Goal: Task Accomplishment & Management: Use online tool/utility

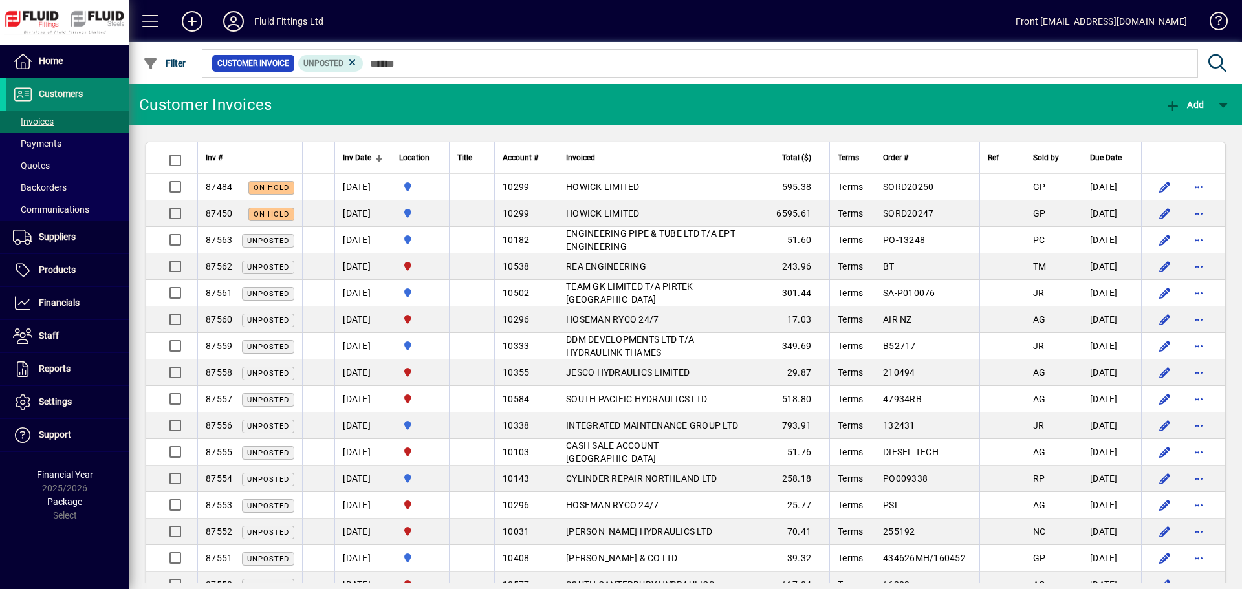
click at [62, 98] on span "Customers" at bounding box center [61, 94] width 44 height 10
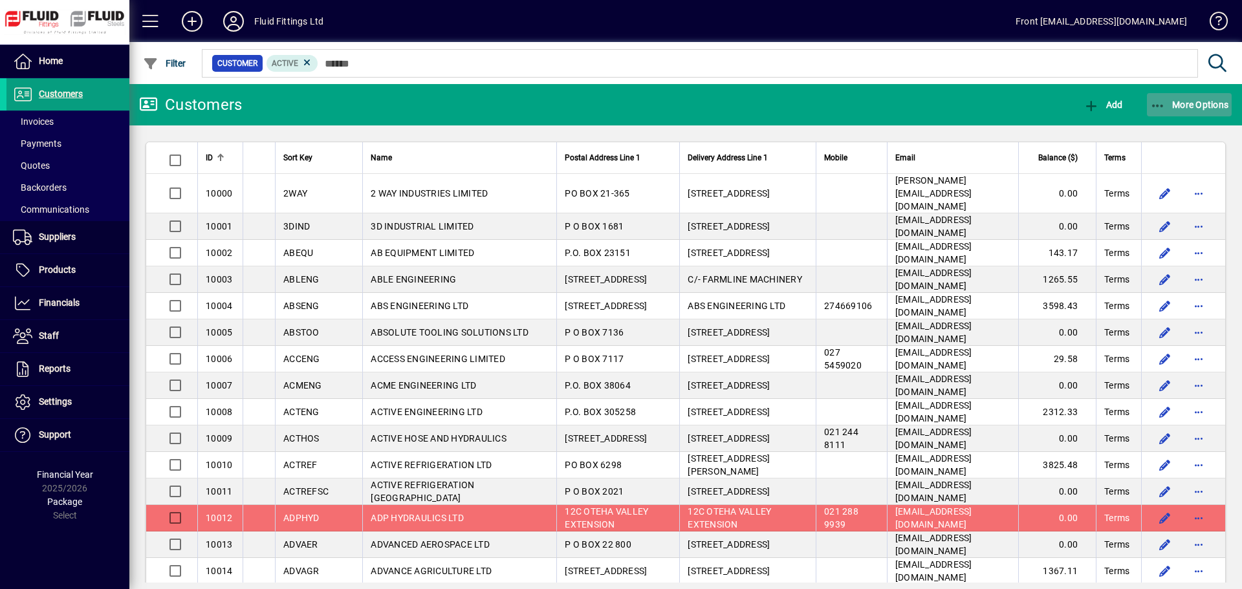
click at [1203, 105] on span "More Options" at bounding box center [1189, 105] width 79 height 10
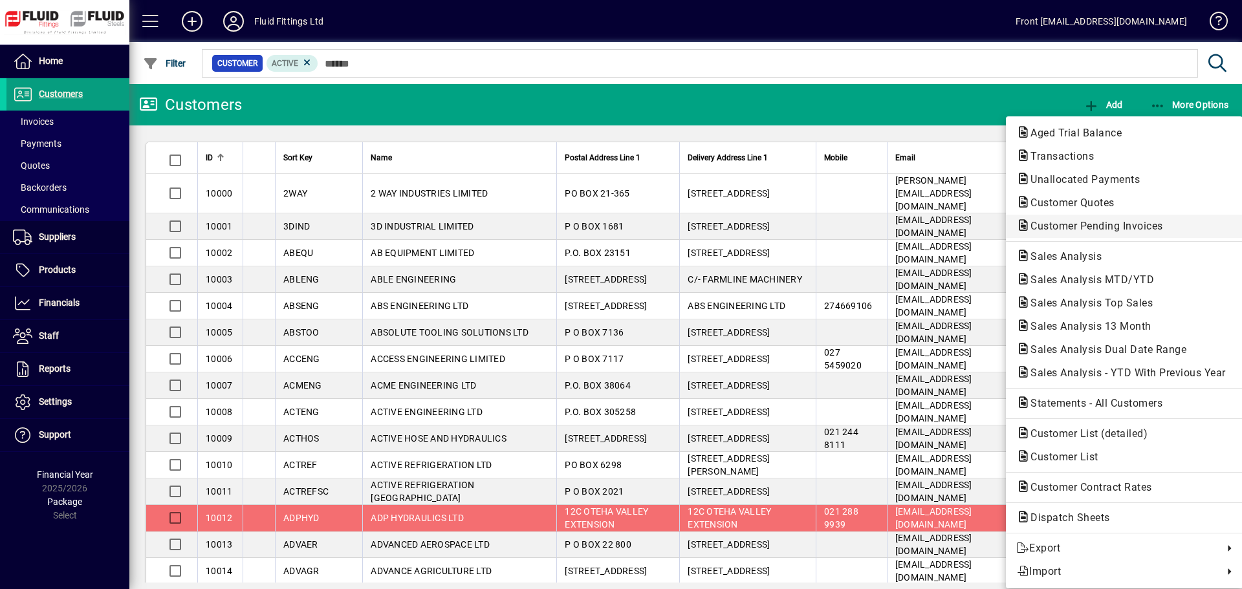
click at [1091, 226] on span "Customer Pending Invoices" at bounding box center [1092, 226] width 153 height 12
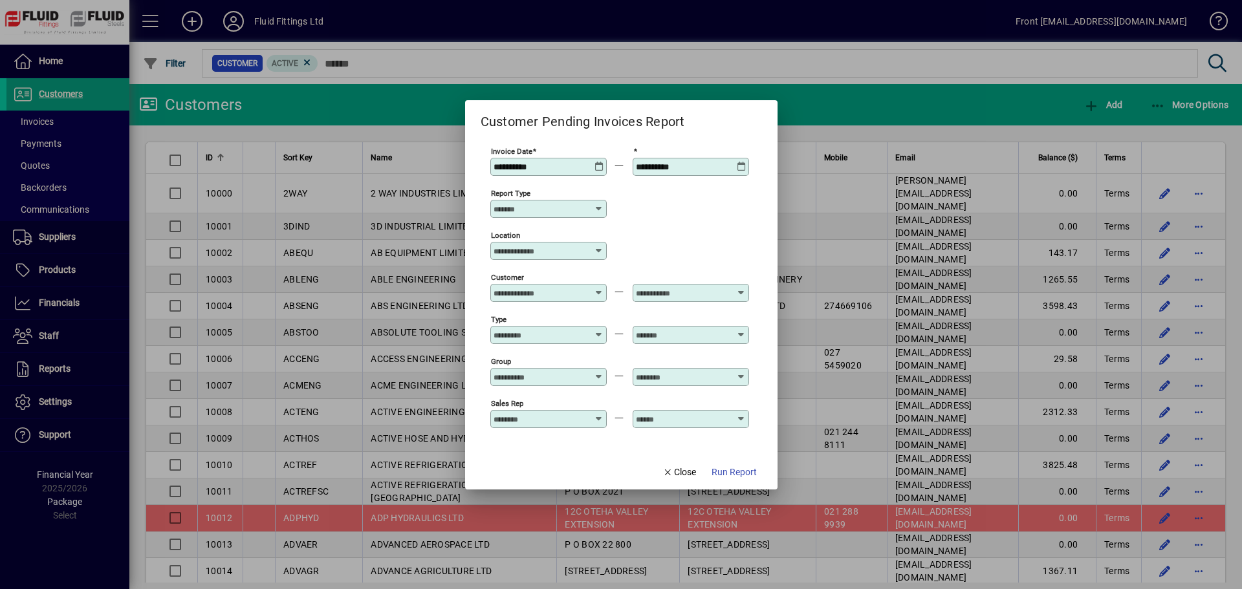
click at [597, 162] on icon at bounding box center [599, 162] width 10 height 0
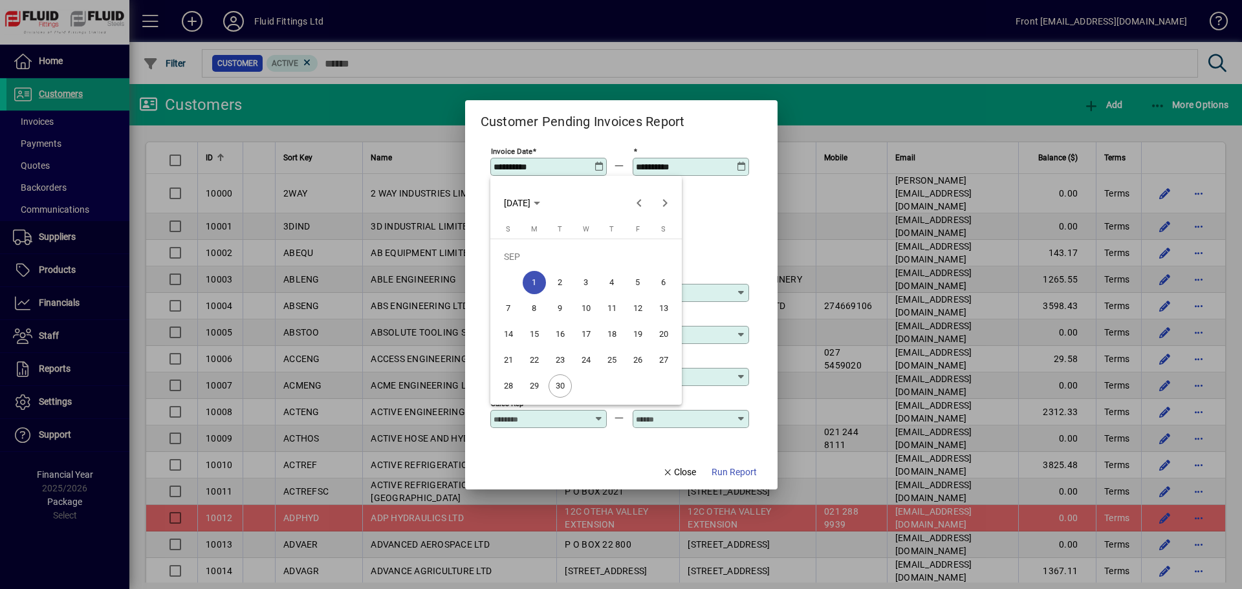
click at [566, 379] on span "30" at bounding box center [559, 385] width 23 height 23
type input "**********"
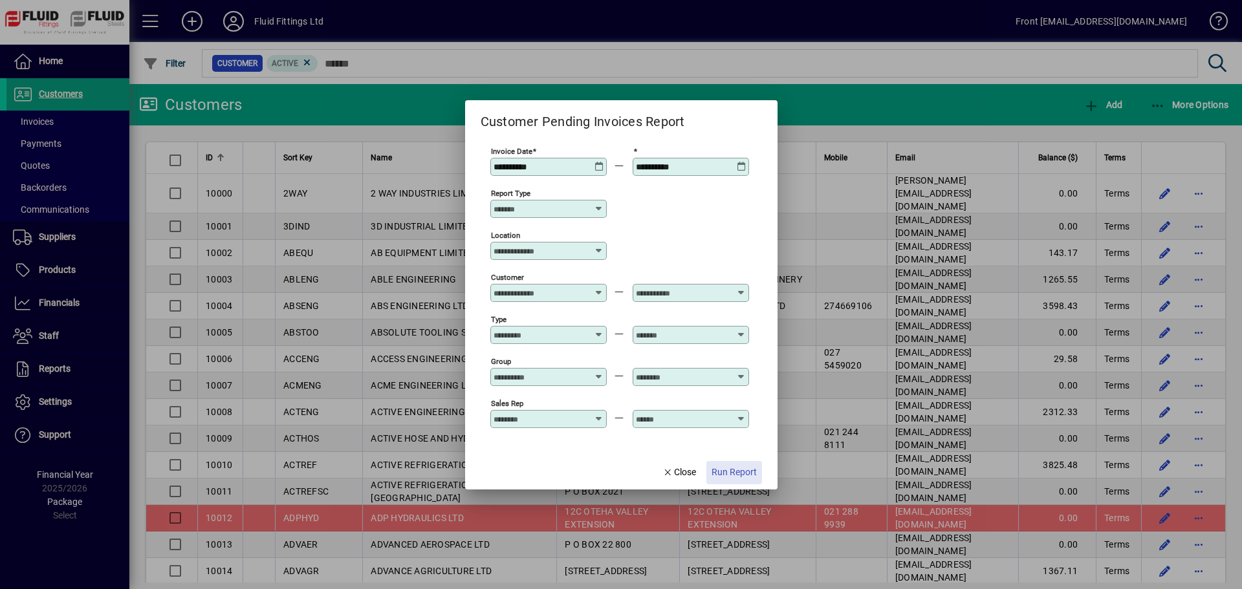
click at [727, 471] on span "Run Report" at bounding box center [733, 473] width 45 height 14
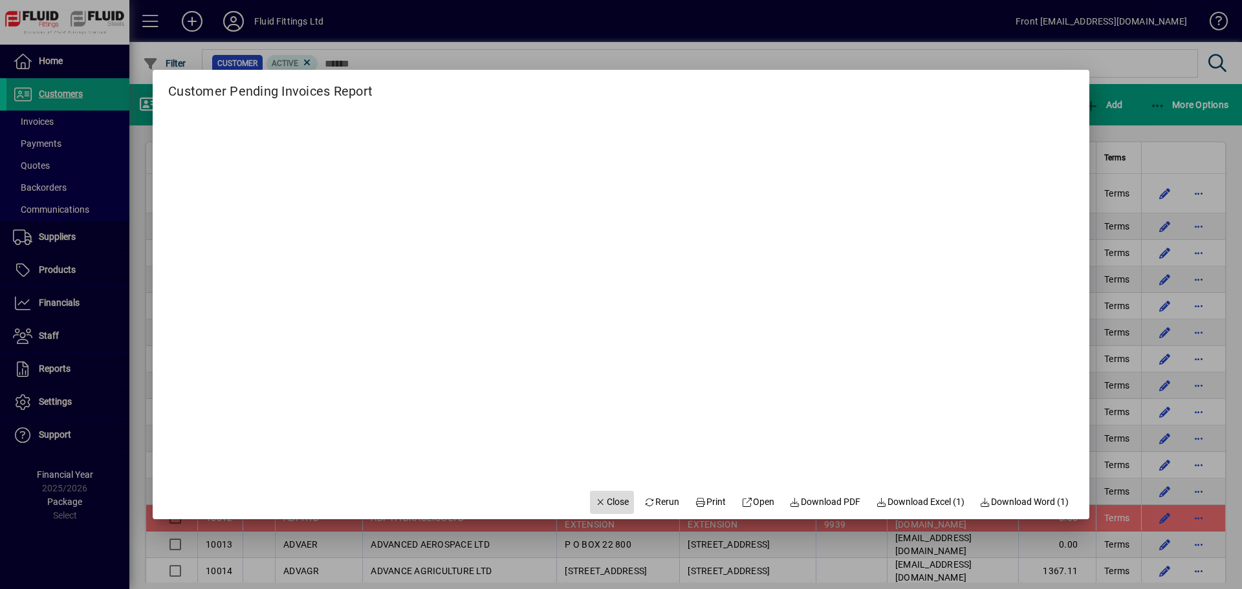
click at [595, 502] on span "Close" at bounding box center [612, 502] width 34 height 14
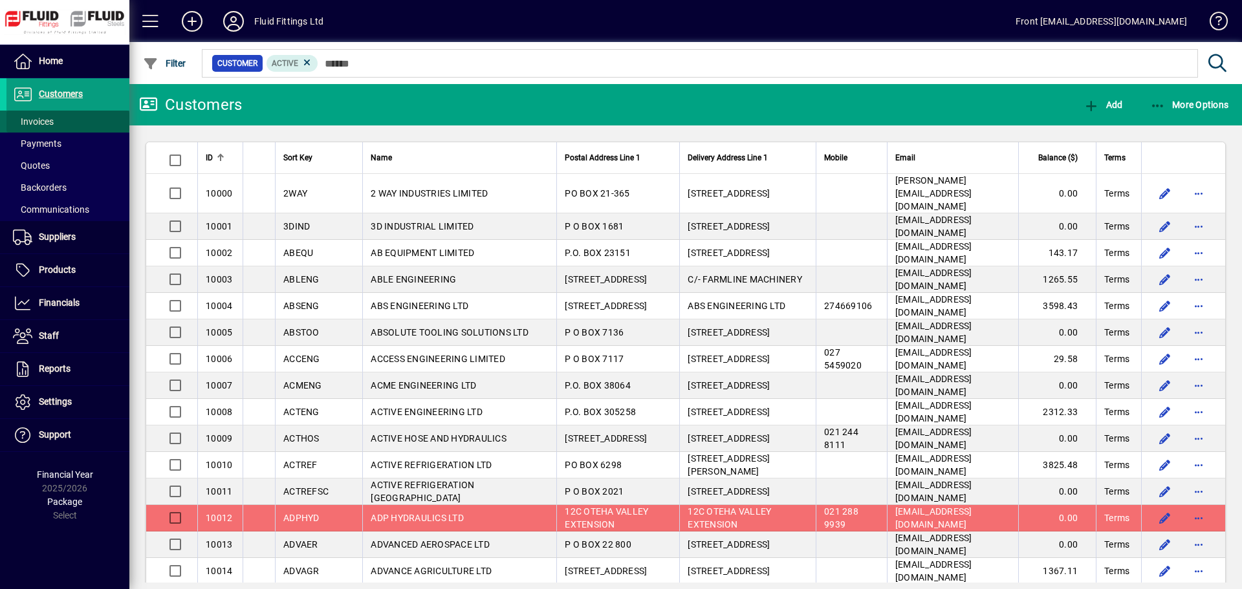
click at [43, 114] on span at bounding box center [67, 121] width 123 height 31
